Goal: Find specific page/section: Find specific page/section

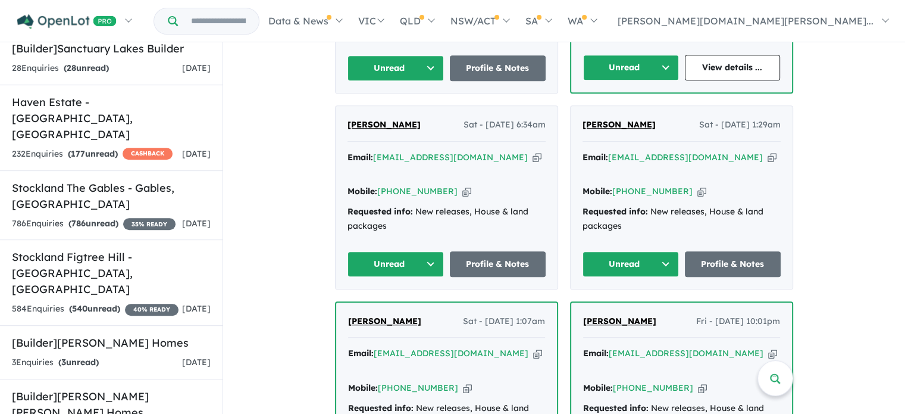
scroll to position [476, 0]
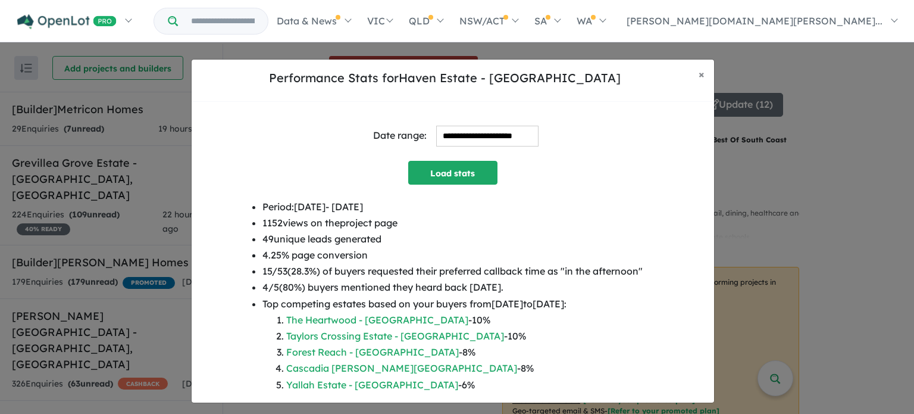
scroll to position [77, 0]
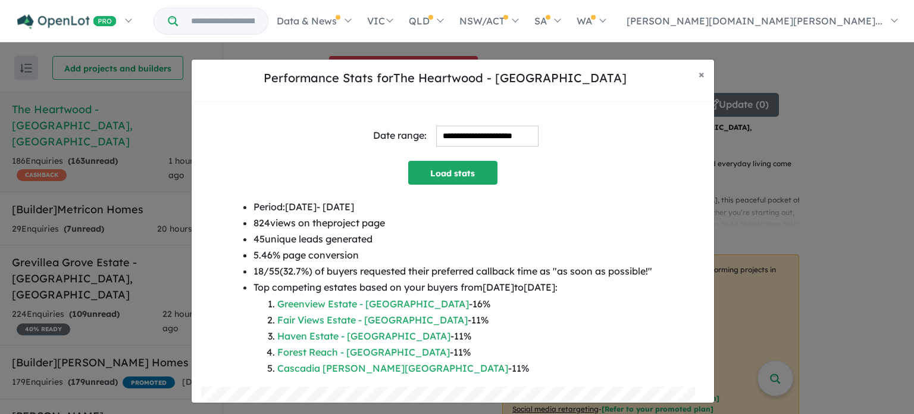
scroll to position [44, 0]
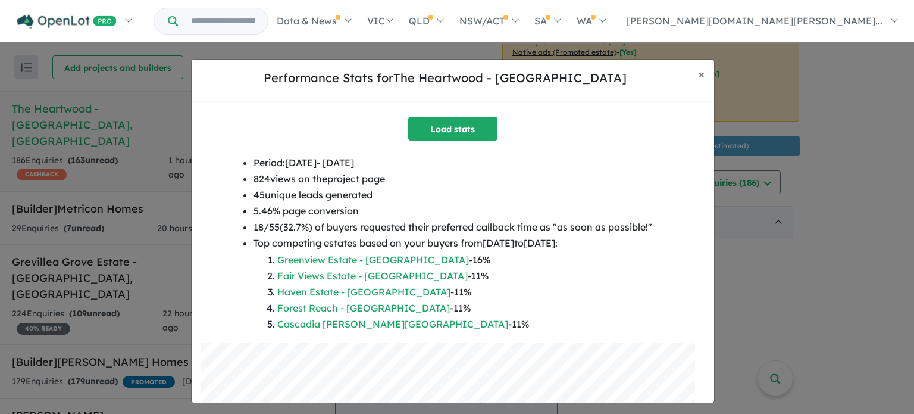
click at [265, 16] on input "Try estate name, suburb, builder or developer" at bounding box center [222, 21] width 85 height 26
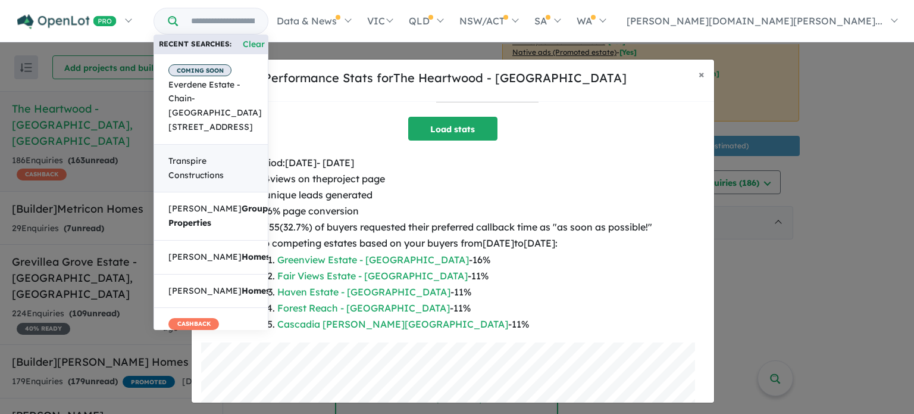
click at [264, 144] on link "Transpire Constructions" at bounding box center [211, 168] width 115 height 49
